Goal: Task Accomplishment & Management: Use online tool/utility

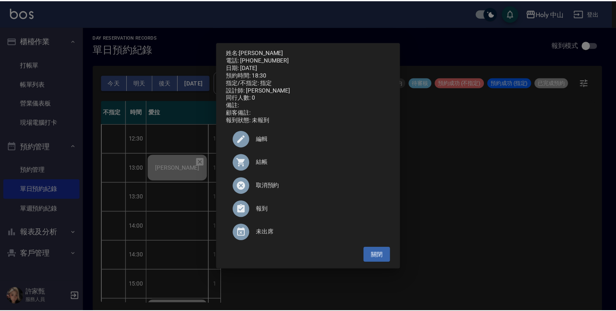
scroll to position [294, 0]
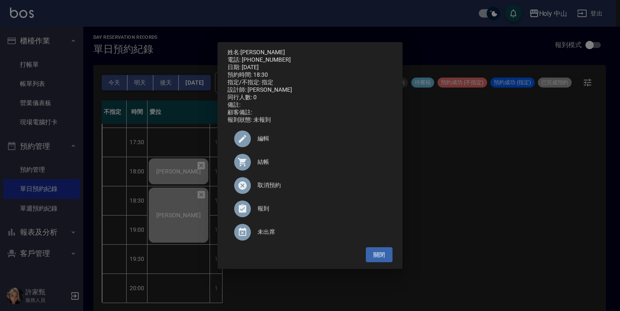
click at [474, 173] on div "姓名: 劉光勳 電話: 0916883183 日期: 2025/10/07 預約時間: 18:30 指定/不指定: 指定 設計師: 愛拉 同行人數: 0 備註…" at bounding box center [310, 155] width 620 height 311
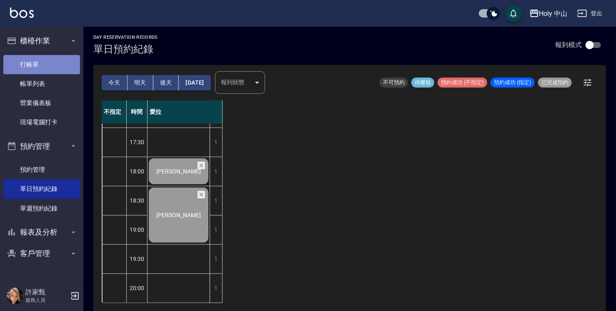
click at [48, 66] on link "打帳單" at bounding box center [41, 64] width 77 height 19
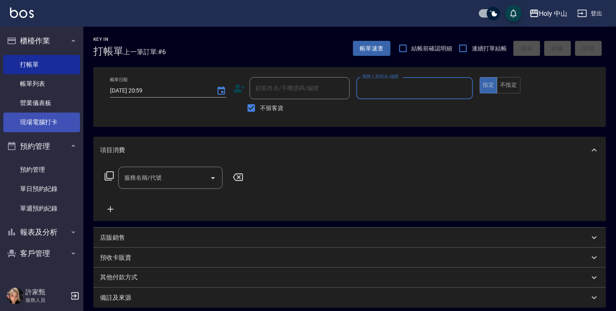
click at [58, 121] on link "現場電腦打卡" at bounding box center [41, 122] width 77 height 19
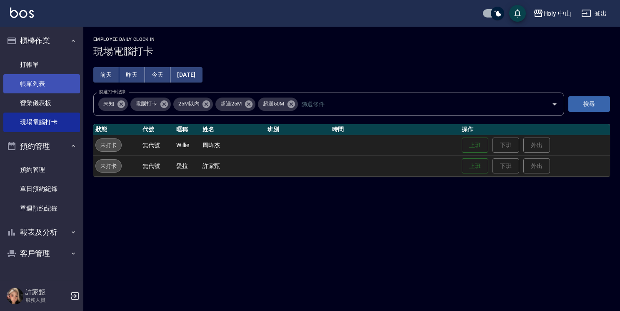
click at [19, 85] on link "帳單列表" at bounding box center [41, 83] width 77 height 19
